Goal: Register for event/course

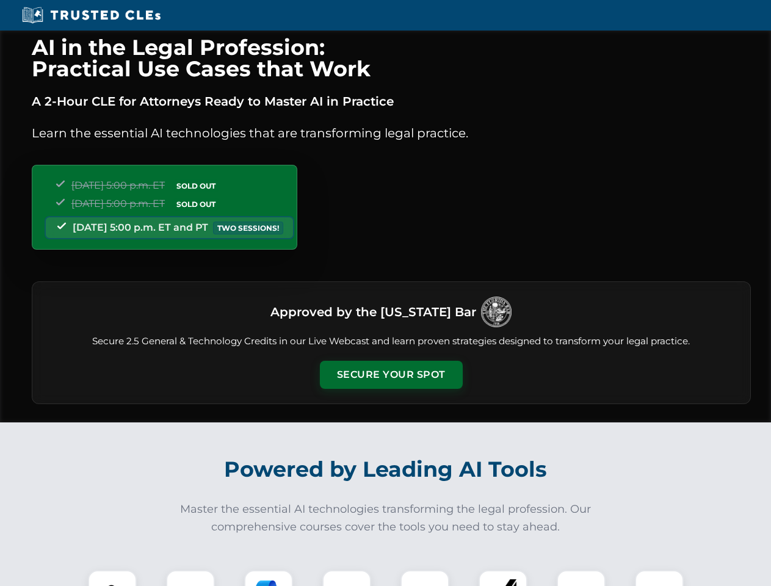
click at [391, 375] on button "Secure Your Spot" at bounding box center [391, 375] width 143 height 28
click at [112, 578] on img at bounding box center [112, 594] width 35 height 35
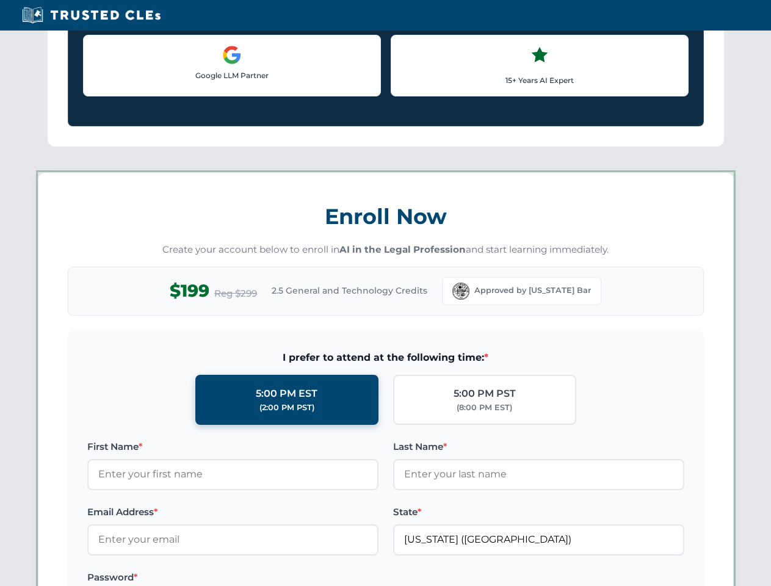
click at [269, 578] on label "Password *" at bounding box center [232, 577] width 291 height 15
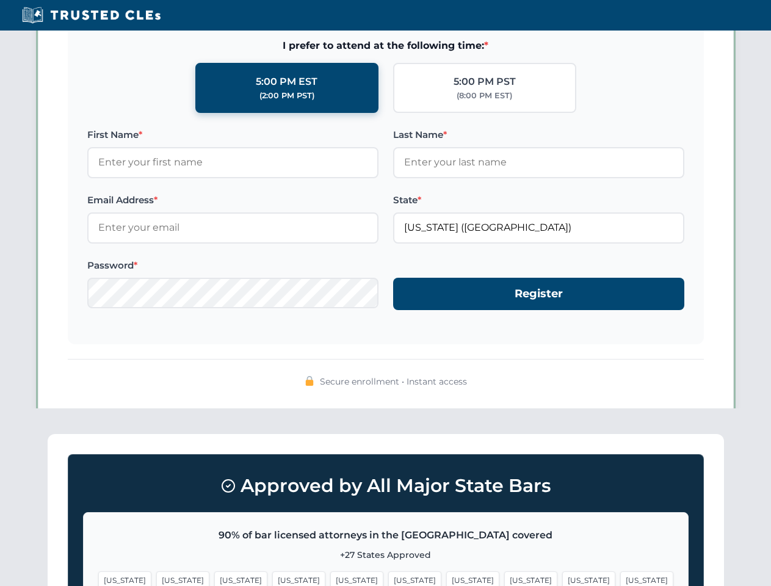
click at [562, 578] on span "[US_STATE]" at bounding box center [588, 580] width 53 height 18
